Goal: Navigation & Orientation: Find specific page/section

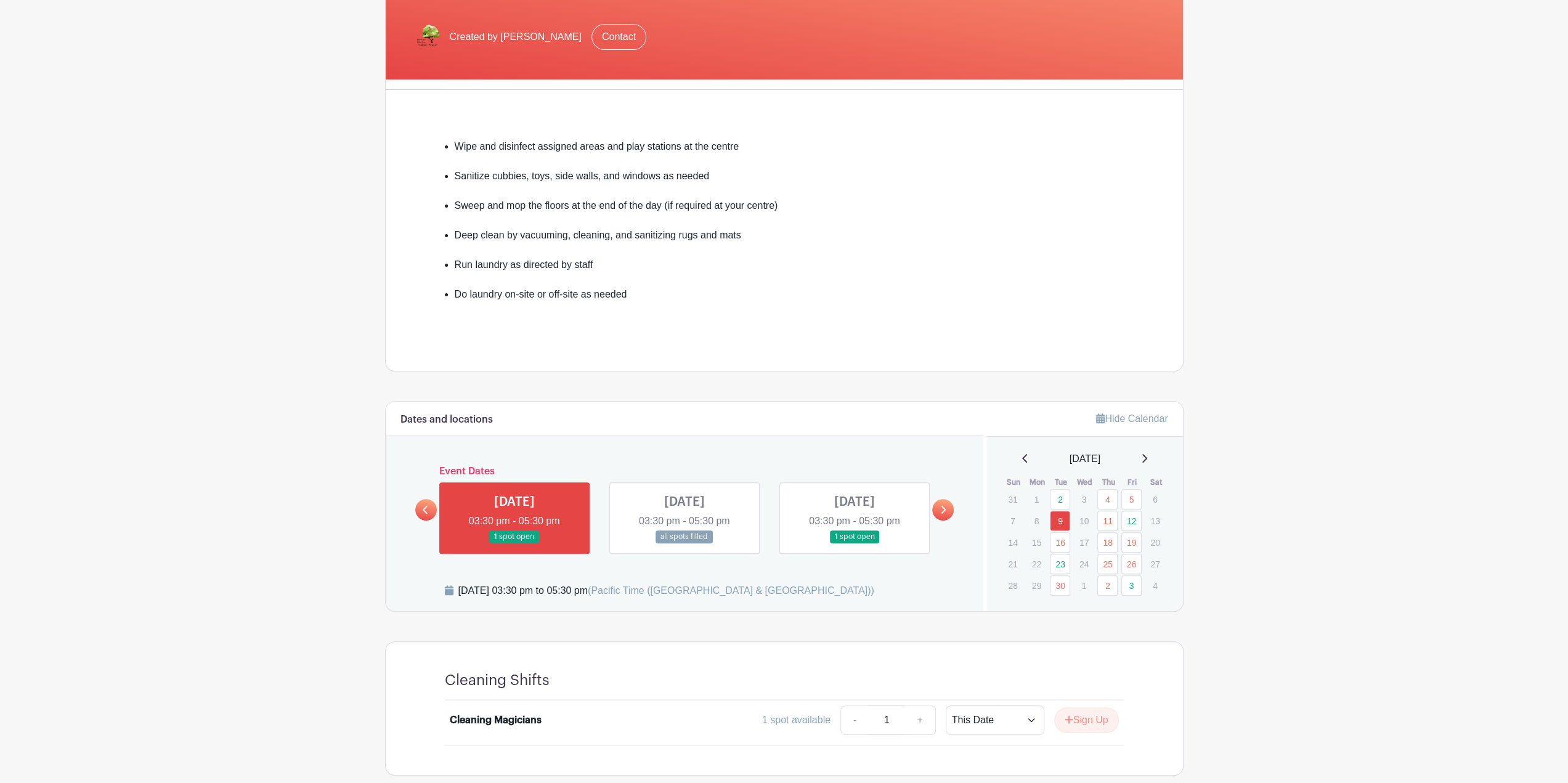
scroll to position [247, 0]
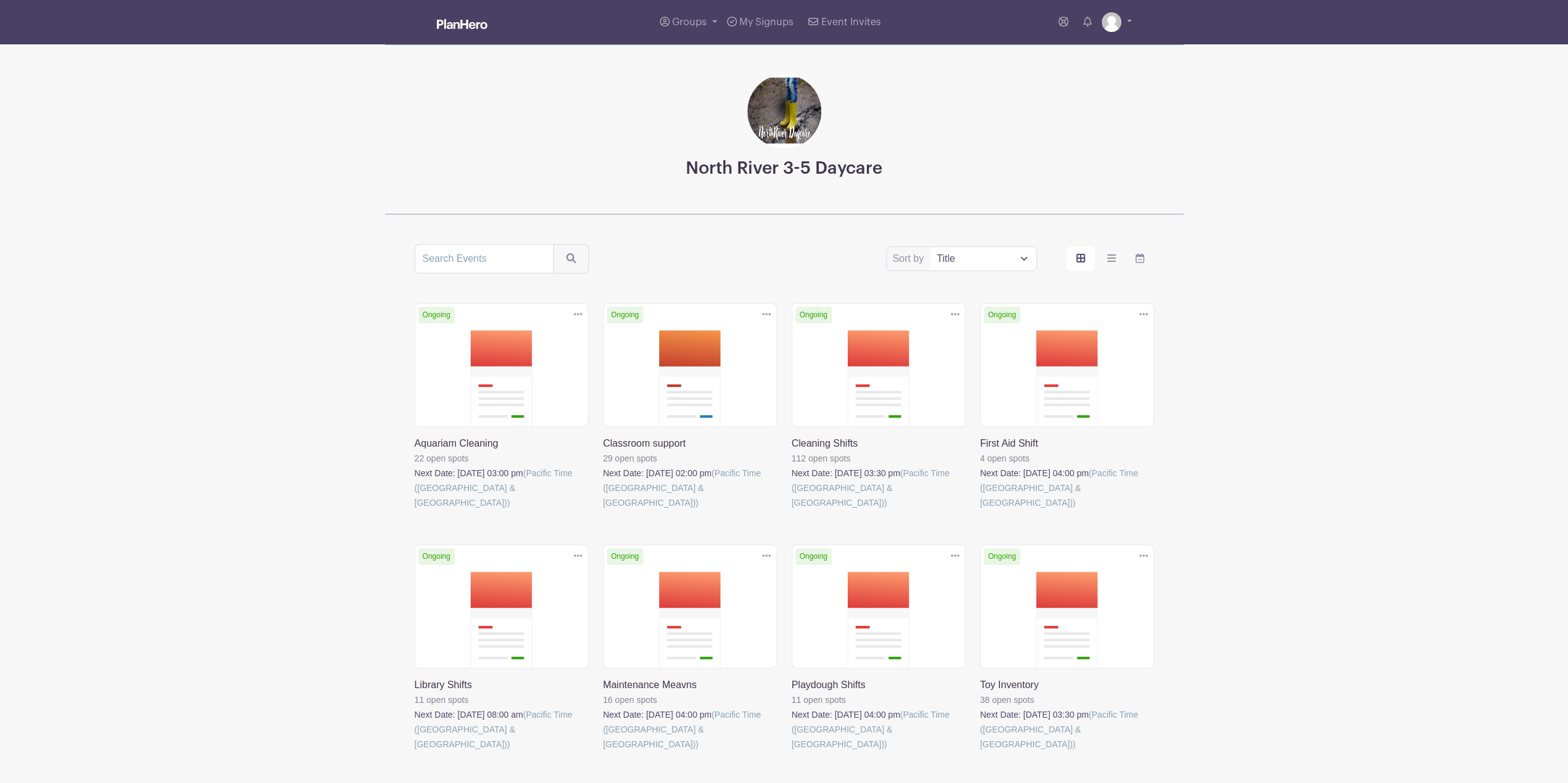
click at [792, 510] on link at bounding box center [792, 510] width 0 height 0
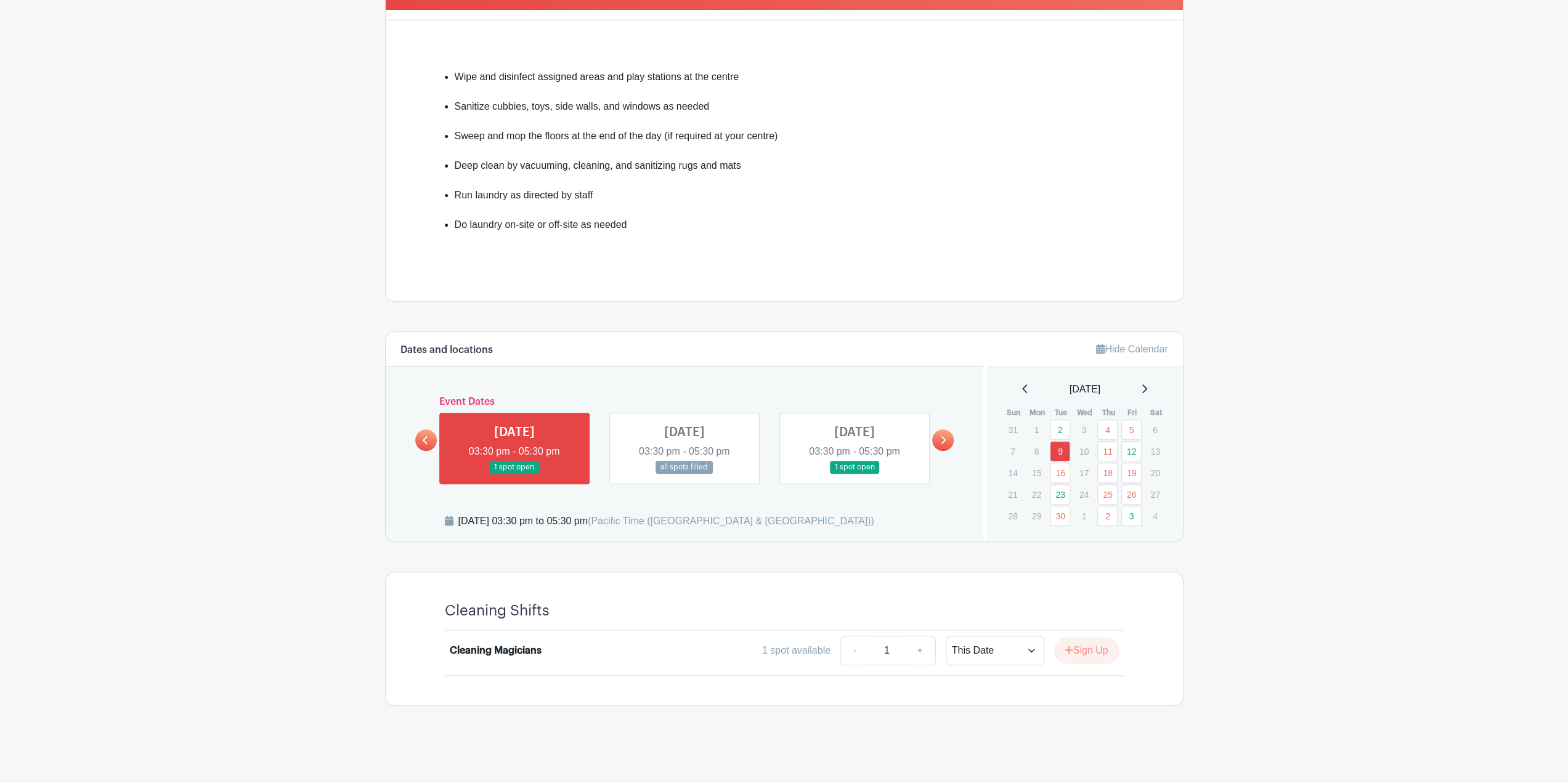
scroll to position [293, 0]
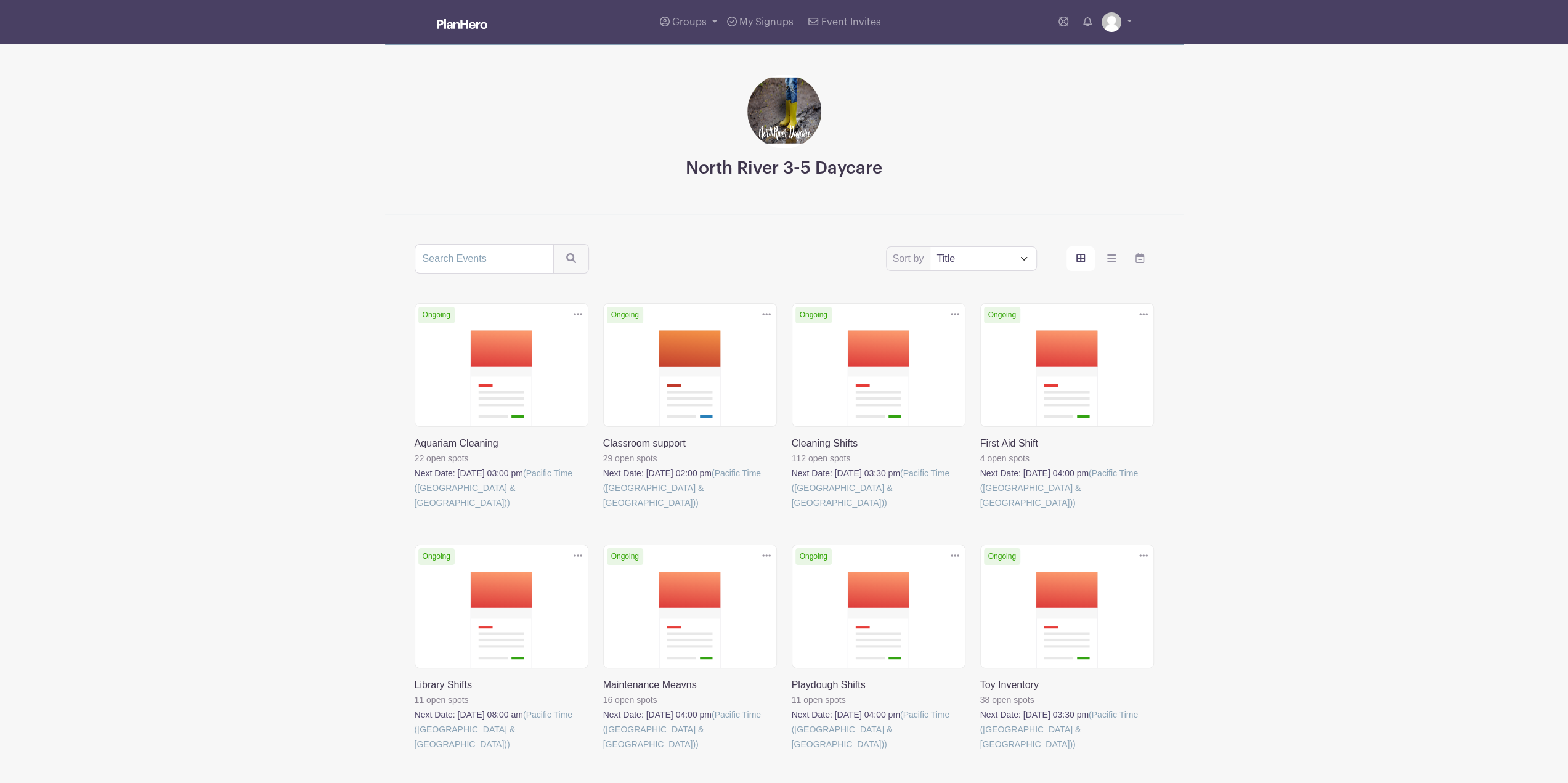
click at [603, 752] on link at bounding box center [603, 752] width 0 height 0
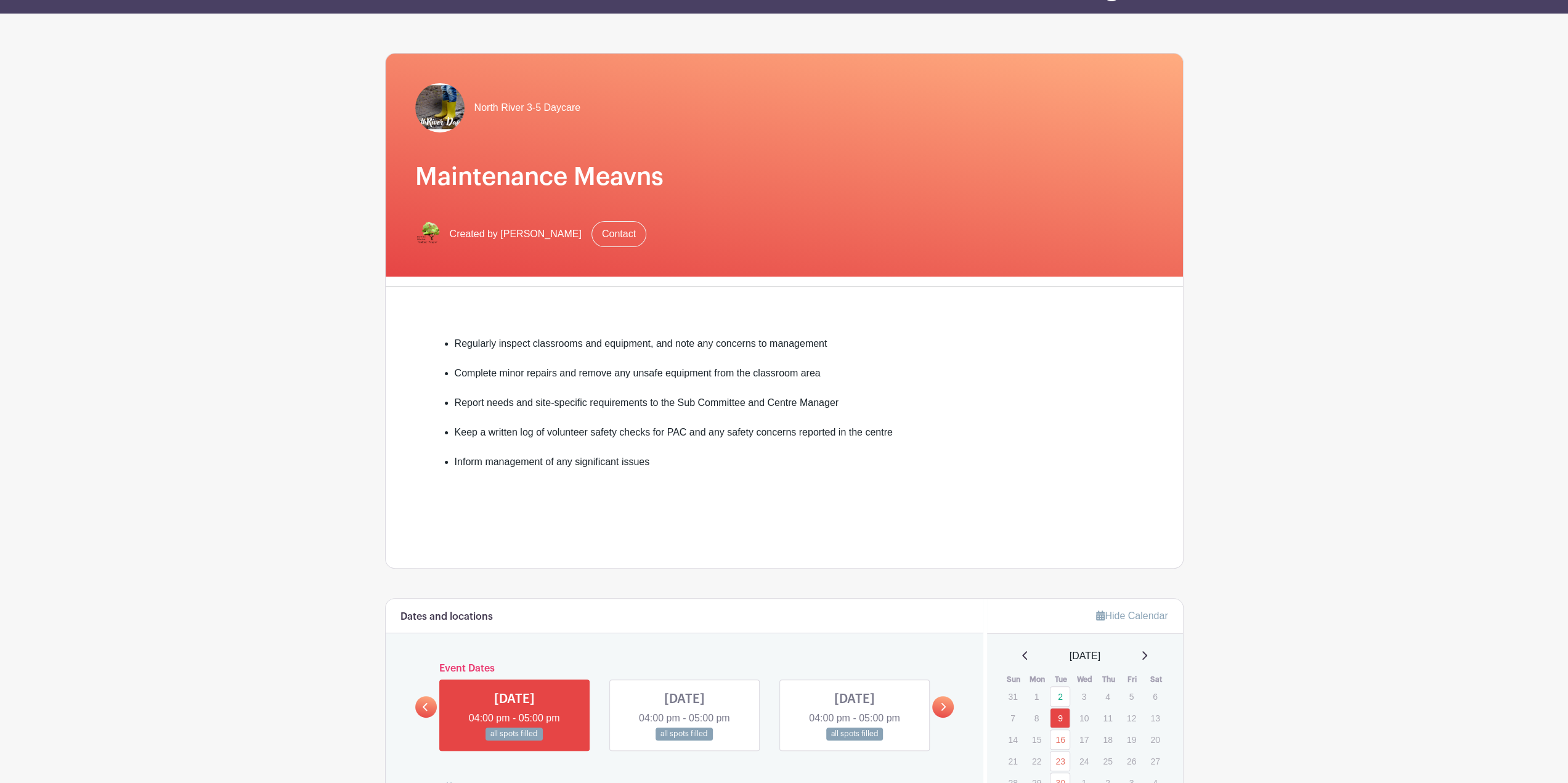
scroll to position [25, 0]
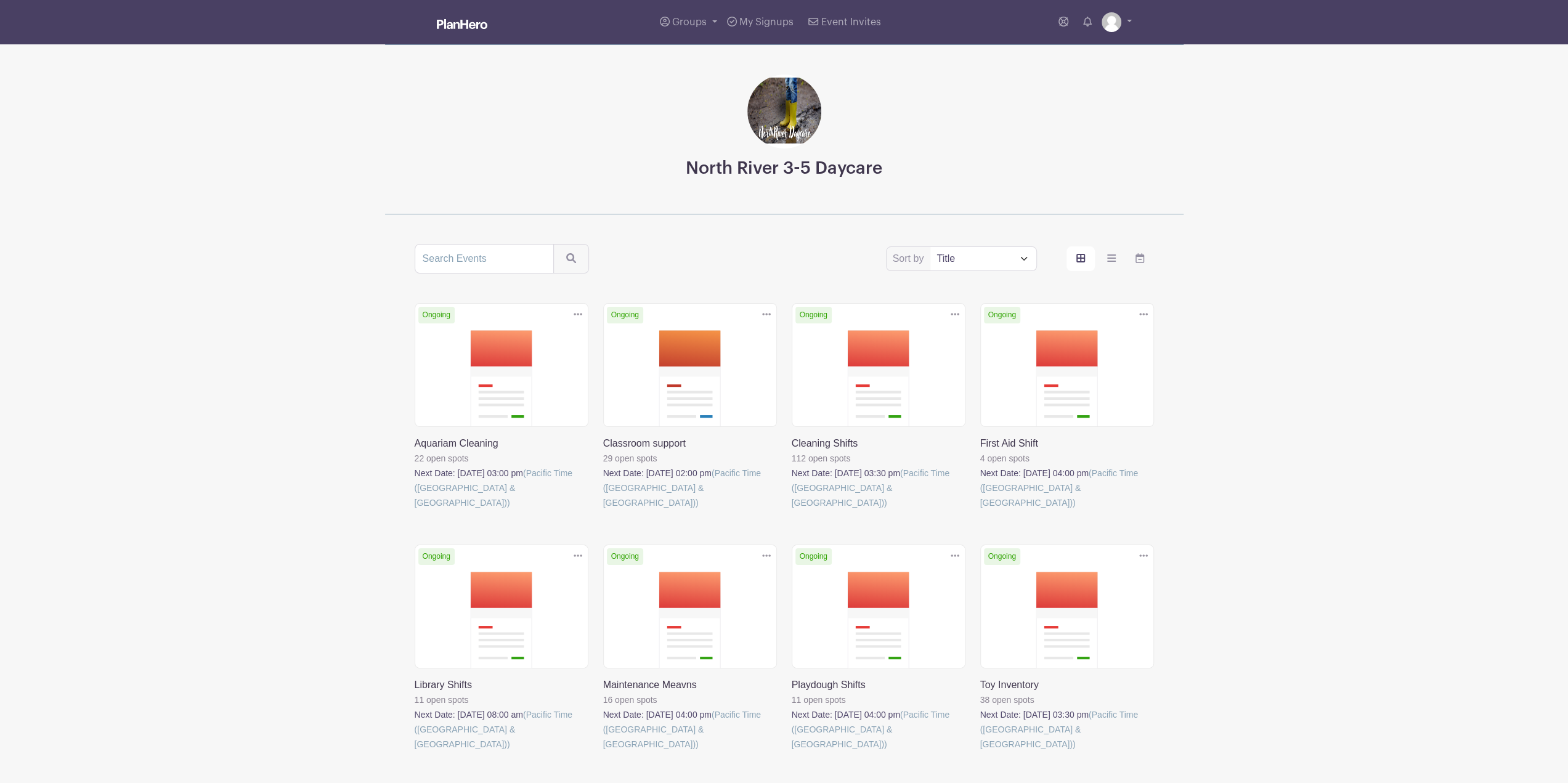
click at [980, 752] on link at bounding box center [980, 752] width 0 height 0
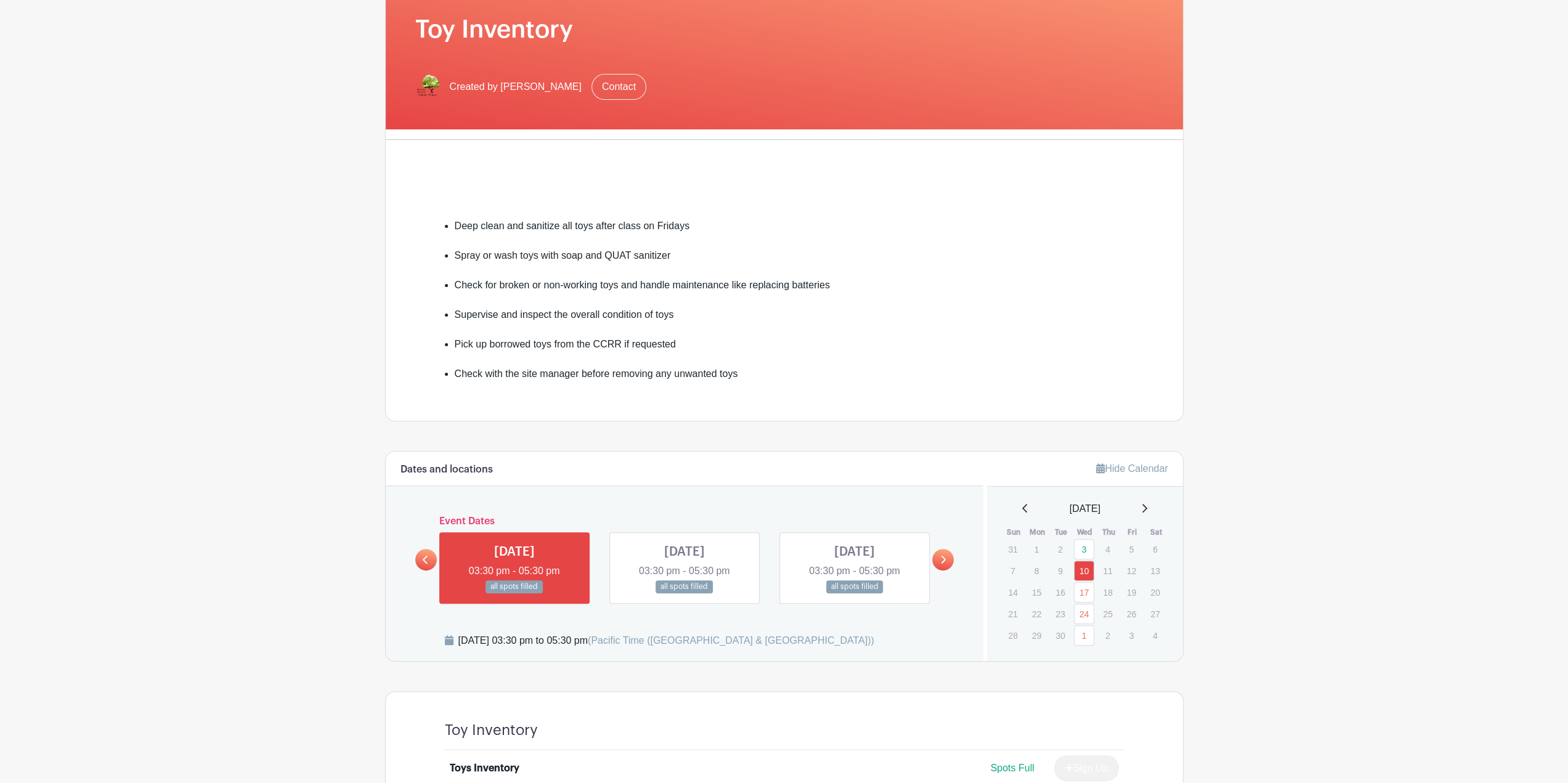
scroll to position [123, 0]
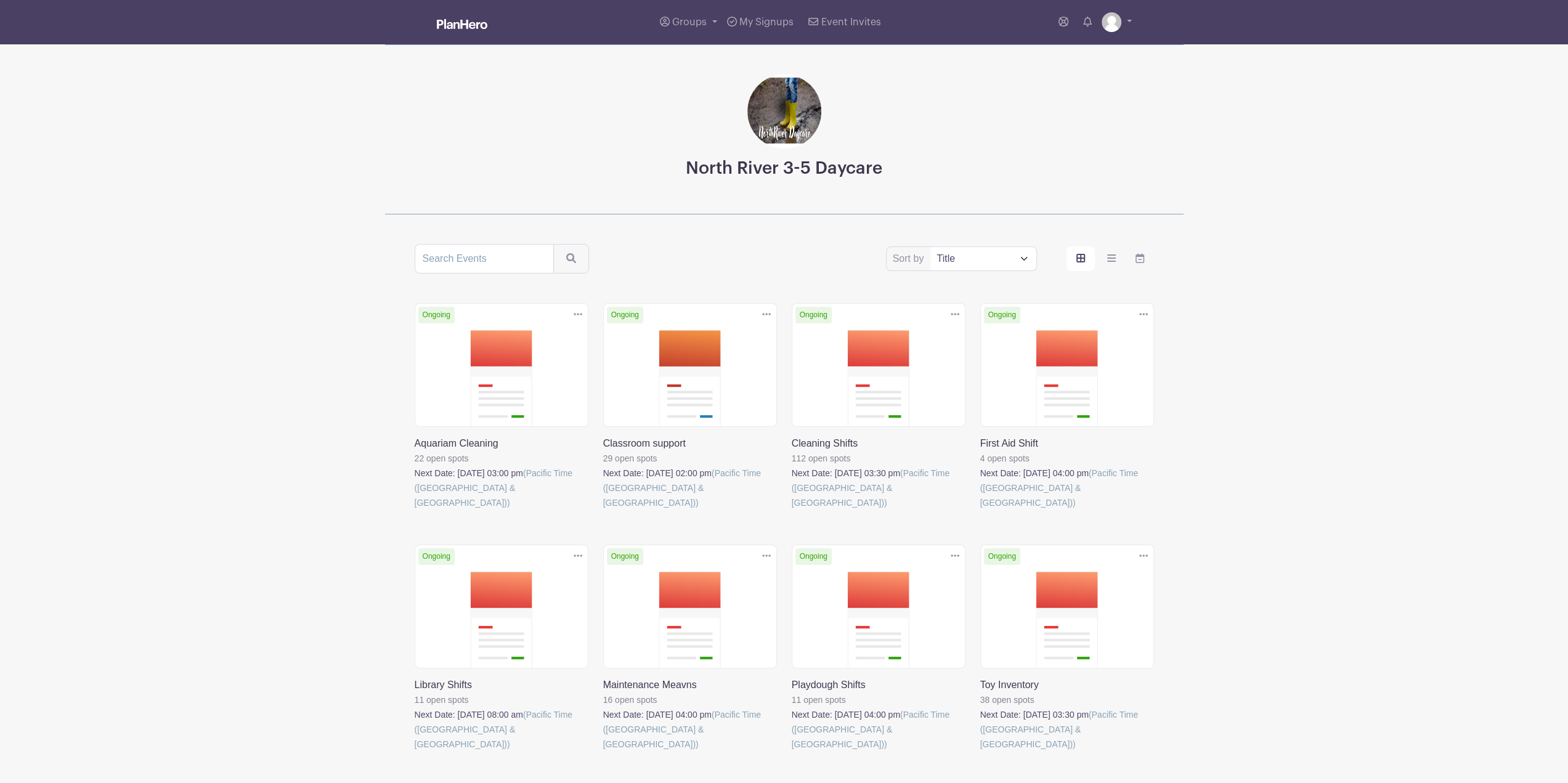
click at [603, 510] on link at bounding box center [603, 510] width 0 height 0
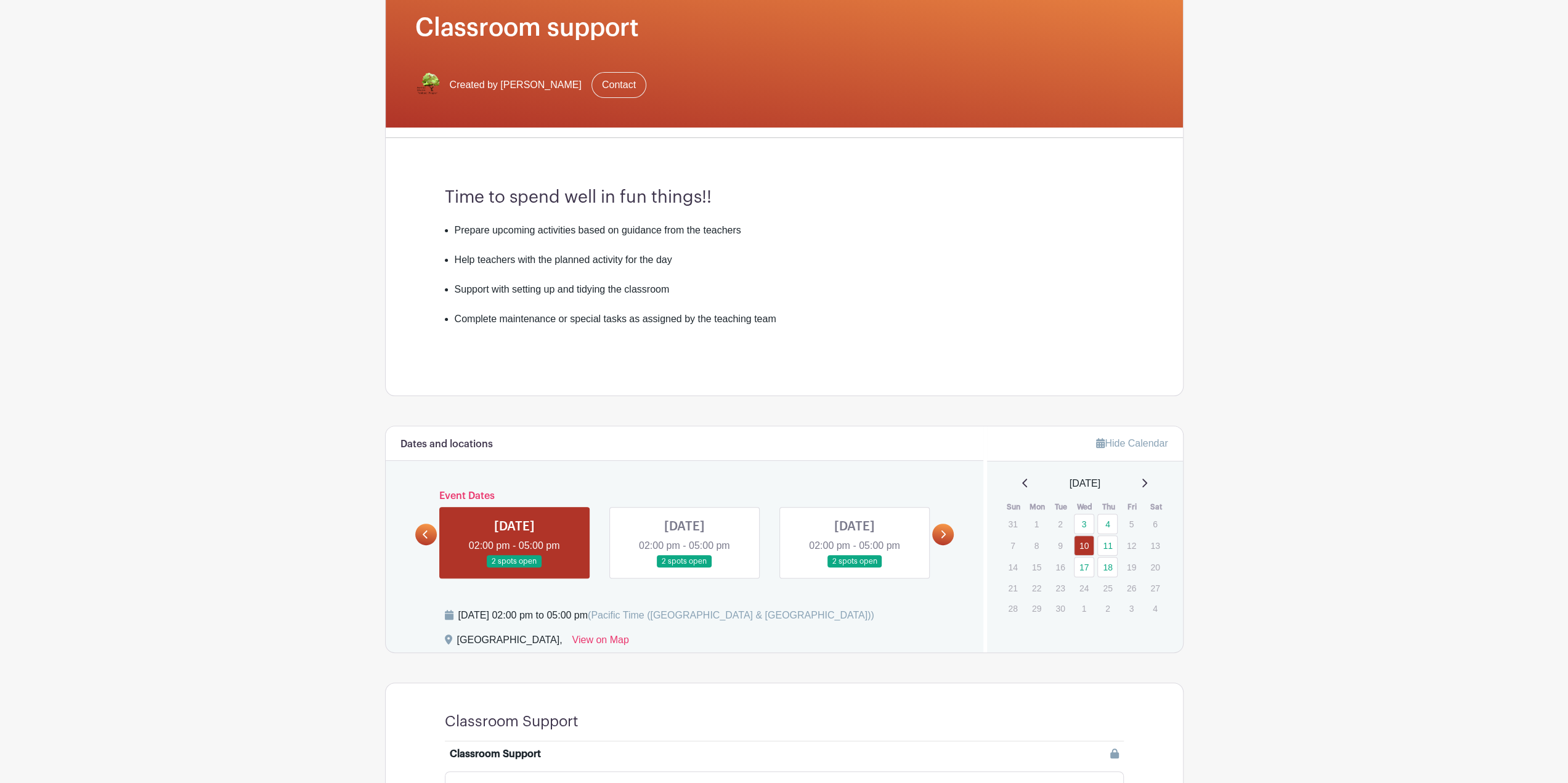
scroll to position [274, 0]
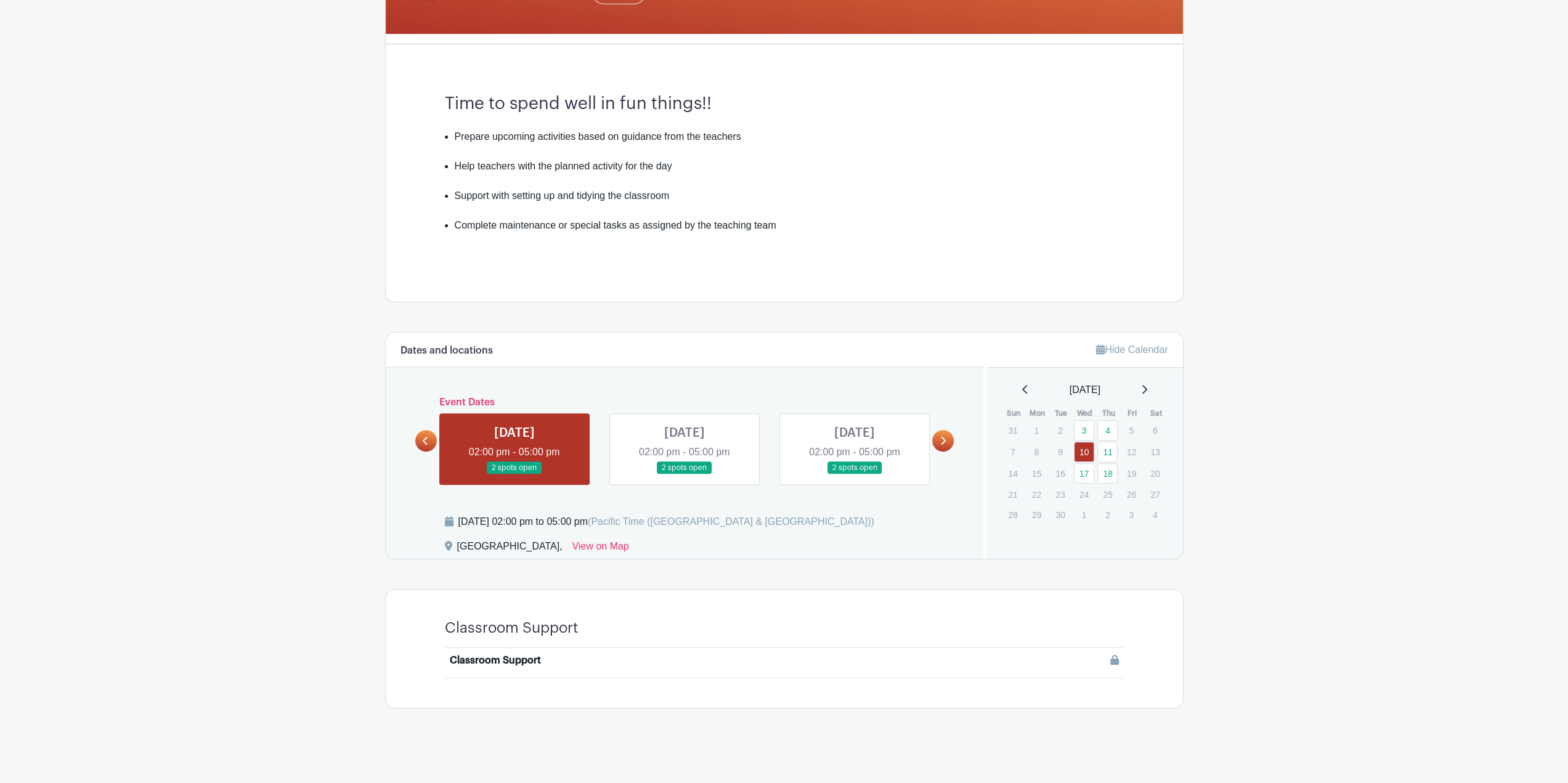
click at [944, 436] on icon at bounding box center [943, 441] width 6 height 9
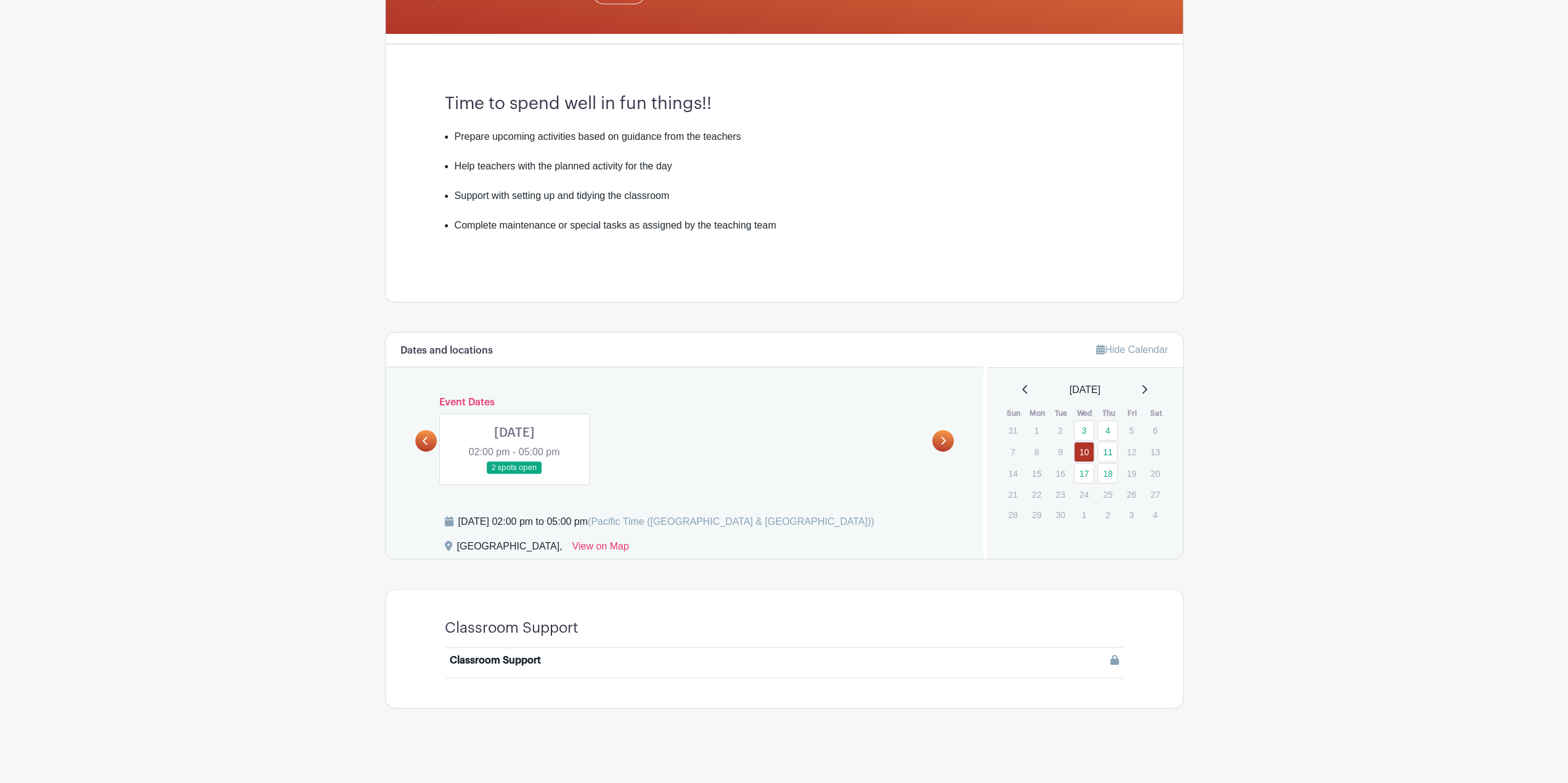
click at [430, 443] on link at bounding box center [426, 441] width 21 height 21
